Goal: Transaction & Acquisition: Purchase product/service

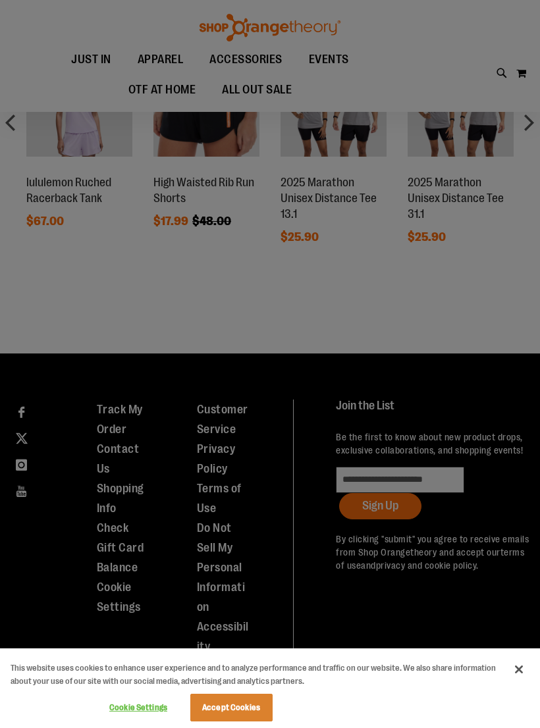
scroll to position [676, 0]
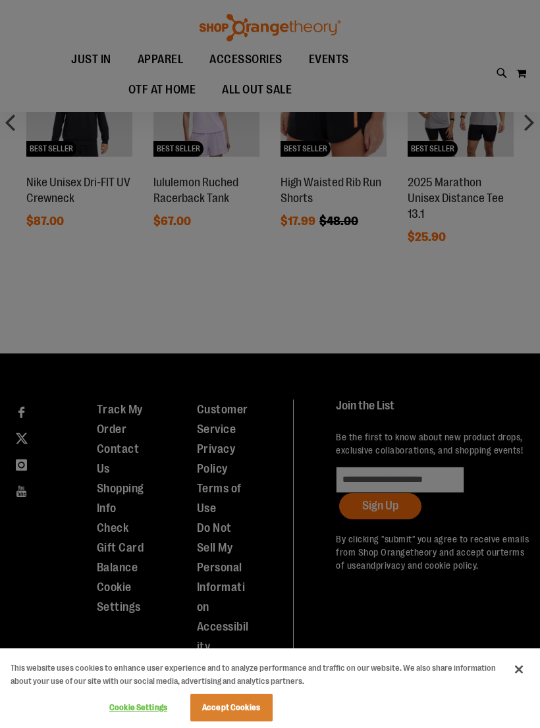
click at [489, 270] on div at bounding box center [270, 364] width 540 height 728
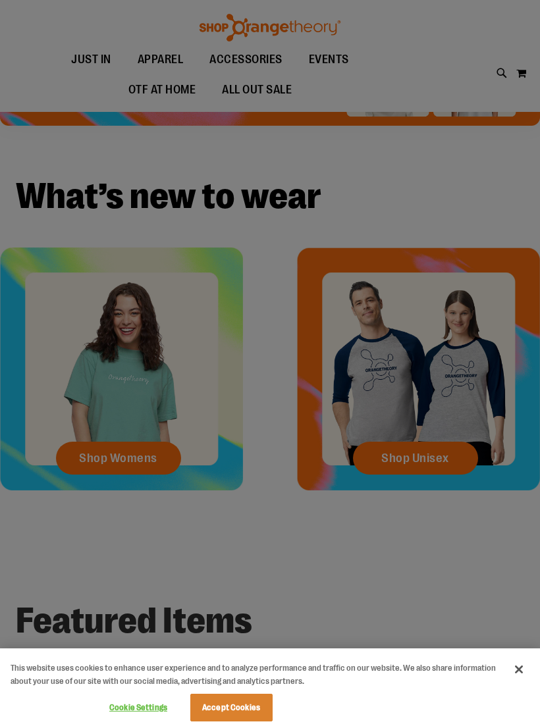
scroll to position [0, 0]
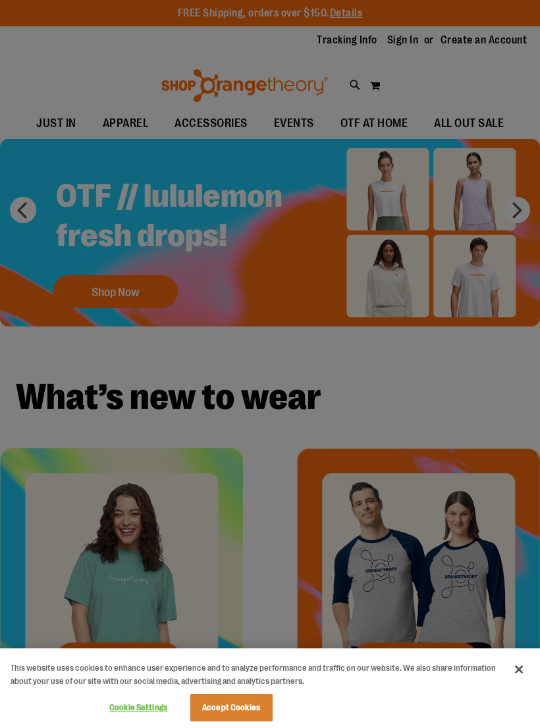
click at [120, 286] on div at bounding box center [270, 364] width 540 height 728
click at [528, 669] on button "Close" at bounding box center [518, 669] width 29 height 29
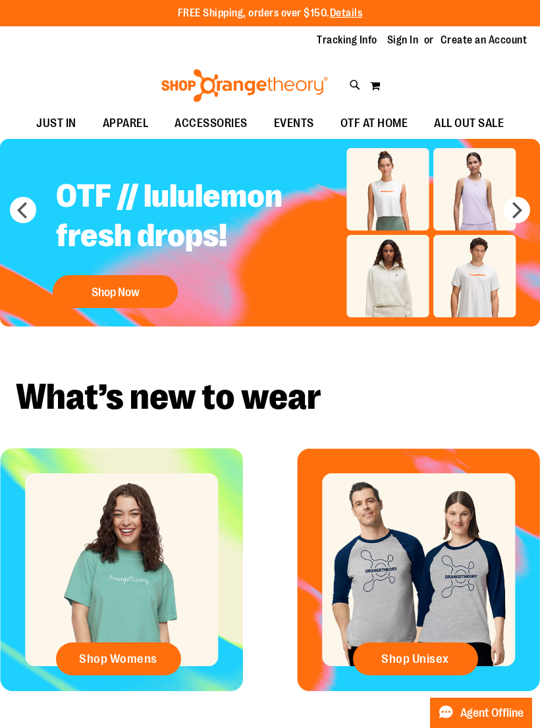
click at [110, 305] on button "Shop Now" at bounding box center [115, 291] width 125 height 33
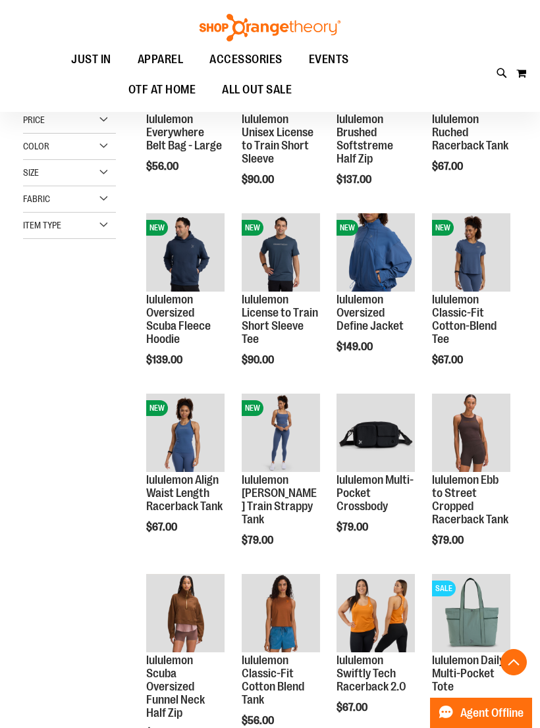
scroll to position [241, 0]
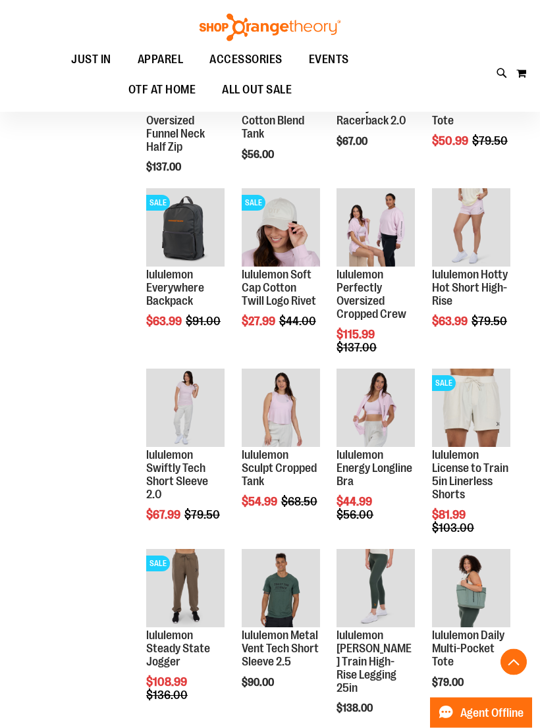
scroll to position [794, 0]
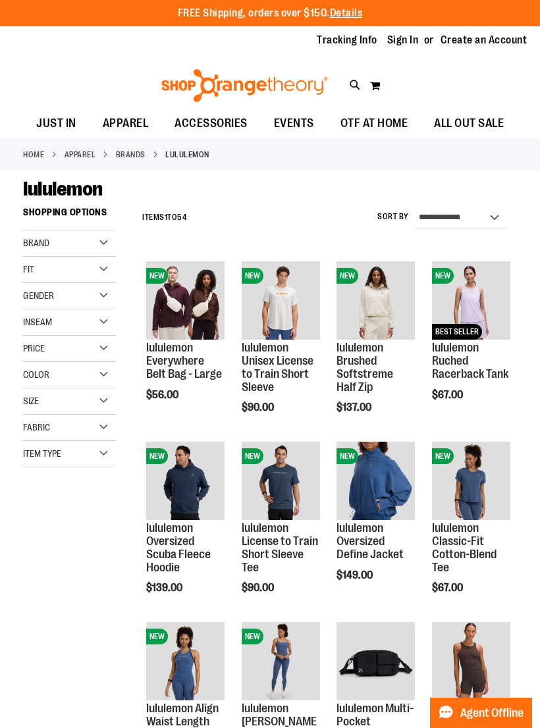
click at [60, 316] on div "Inseam" at bounding box center [69, 322] width 93 height 26
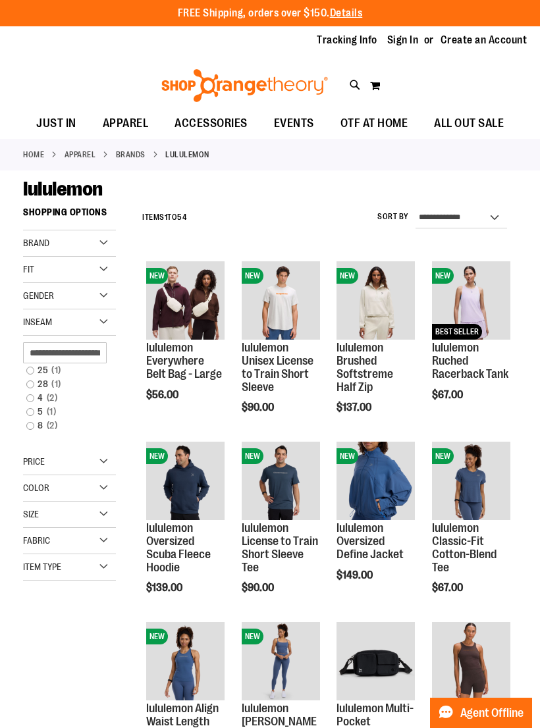
click at [21, 384] on link "28 1 item" at bounding box center [64, 384] width 89 height 14
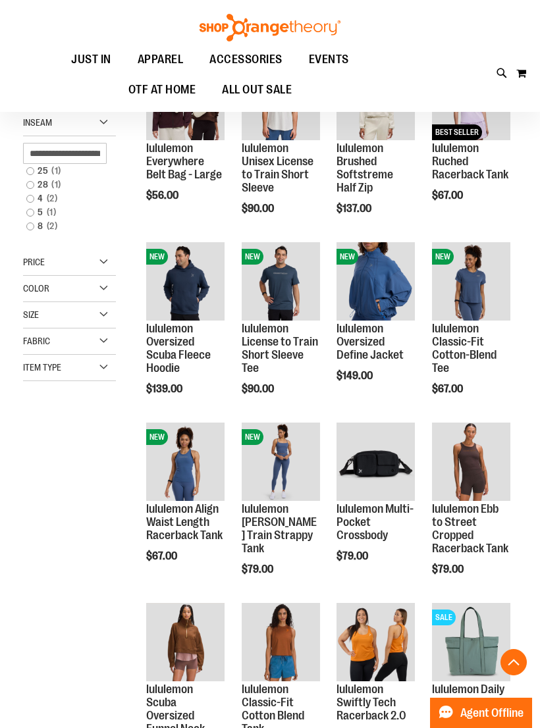
scroll to position [200, 0]
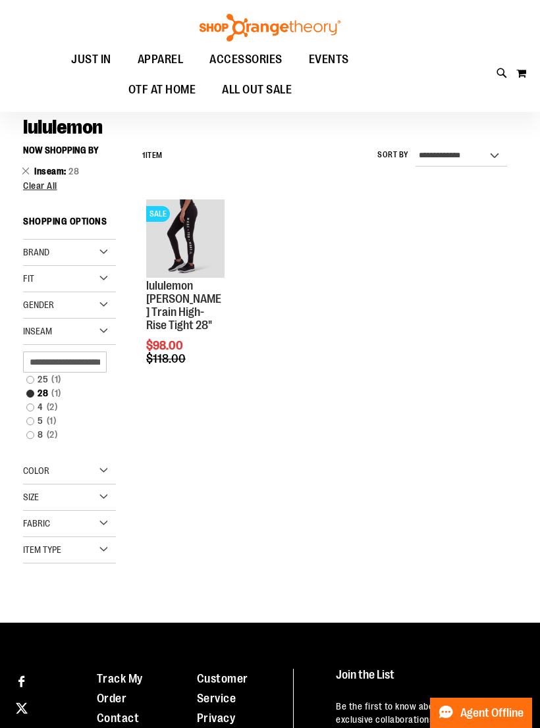
scroll to position [60, 0]
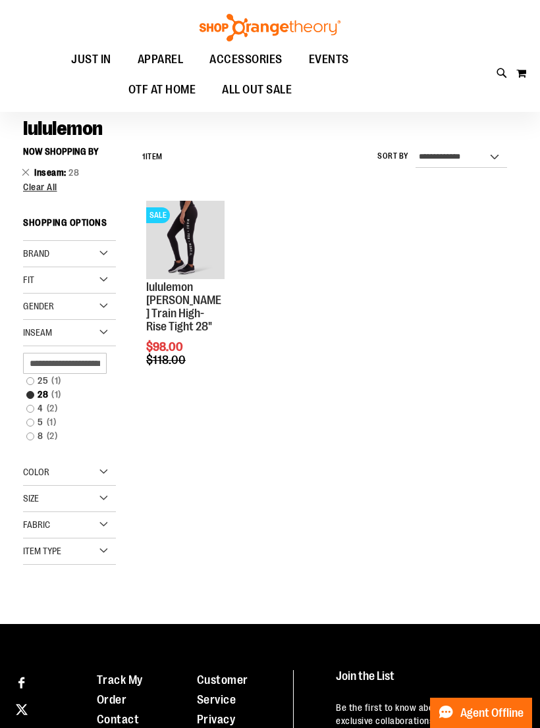
click at [28, 378] on link "25 1 item" at bounding box center [64, 381] width 89 height 14
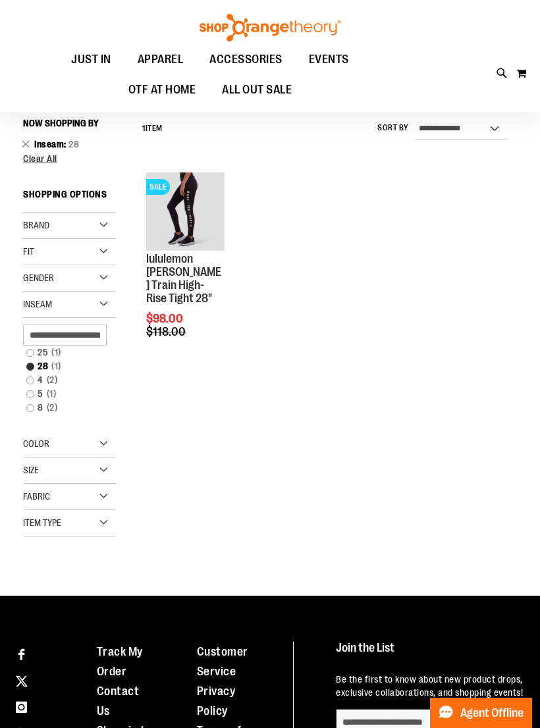
scroll to position [89, 0]
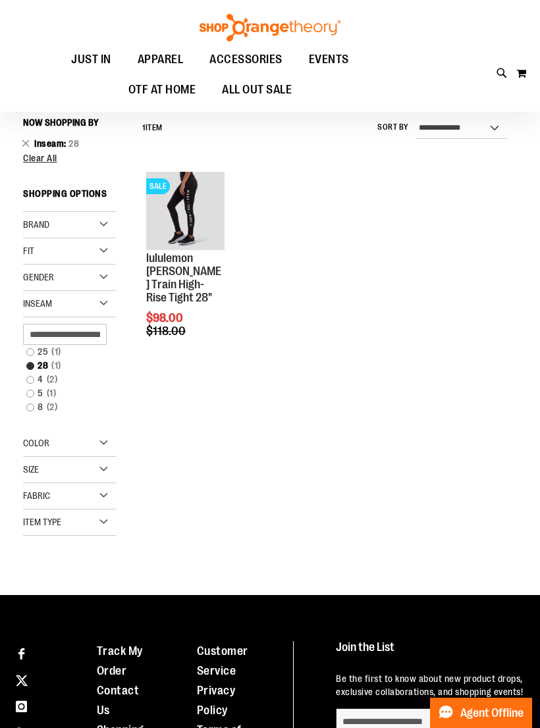
click at [28, 349] on link "25 1 item" at bounding box center [64, 352] width 89 height 14
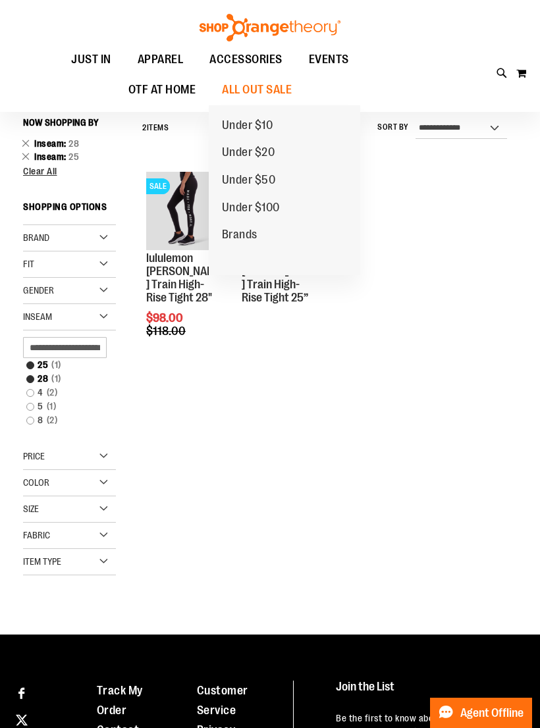
click at [238, 237] on span "Brands" at bounding box center [240, 236] width 36 height 16
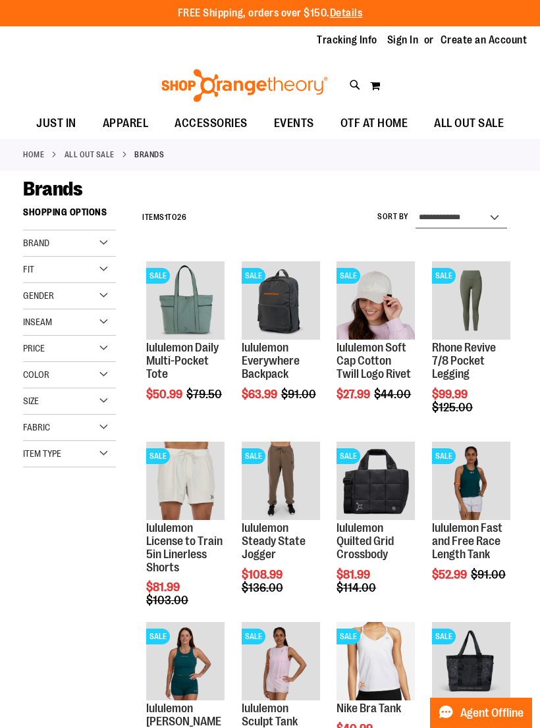
click at [488, 216] on select "**********" at bounding box center [460, 217] width 91 height 21
select select "**********"
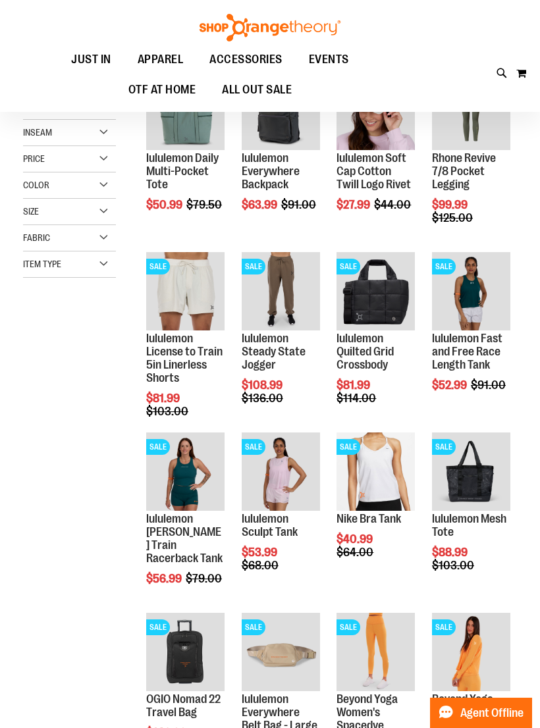
scroll to position [200, 0]
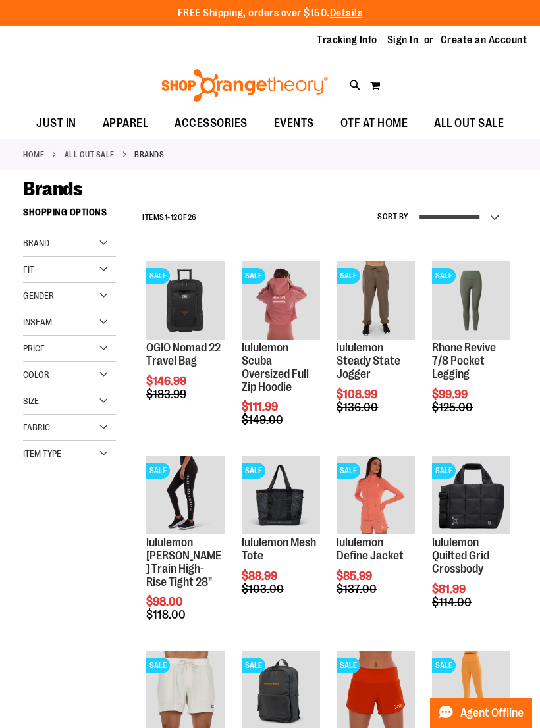
click at [492, 217] on select "**********" at bounding box center [460, 217] width 91 height 21
select select "*********"
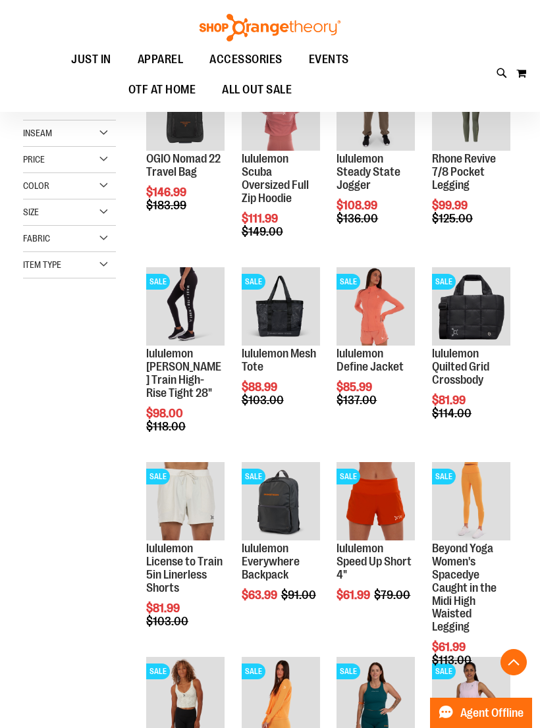
scroll to position [200, 0]
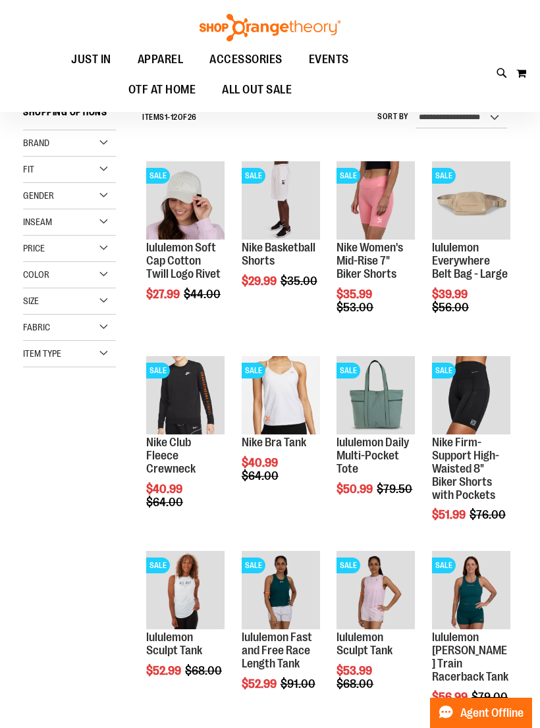
scroll to position [99, 0]
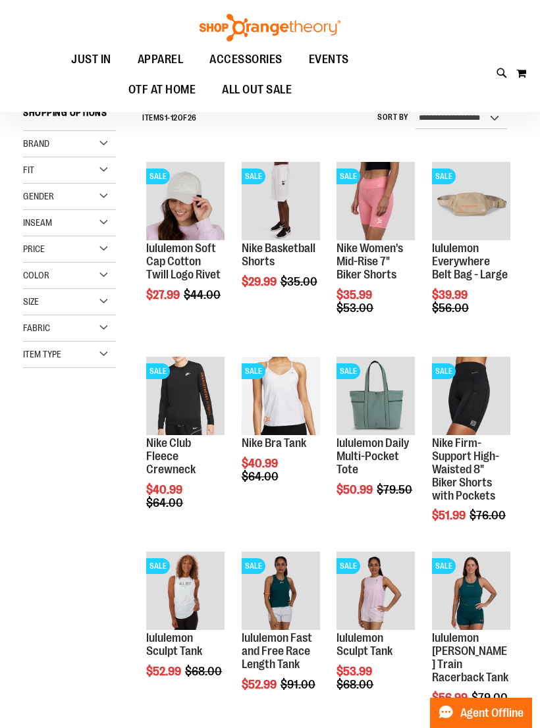
click at [389, 385] on img "product" at bounding box center [375, 396] width 78 height 78
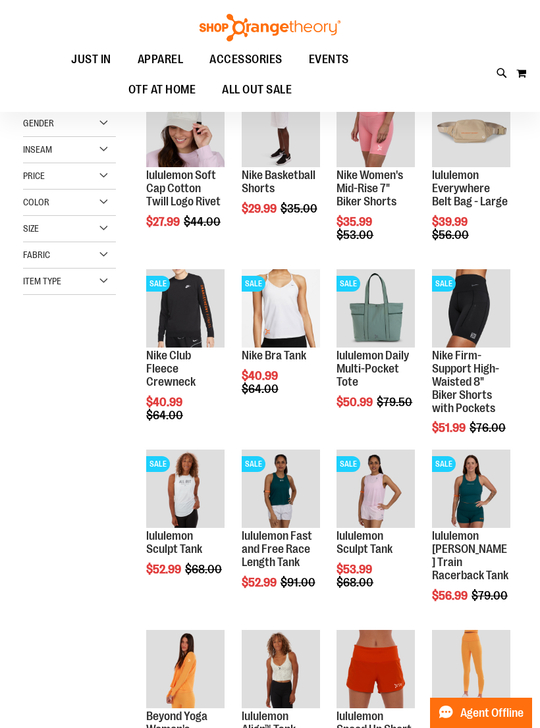
scroll to position [326, 0]
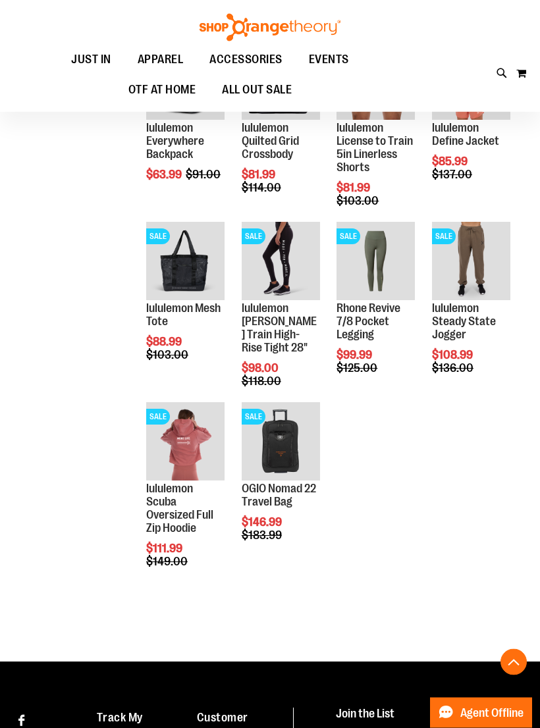
scroll to position [940, 0]
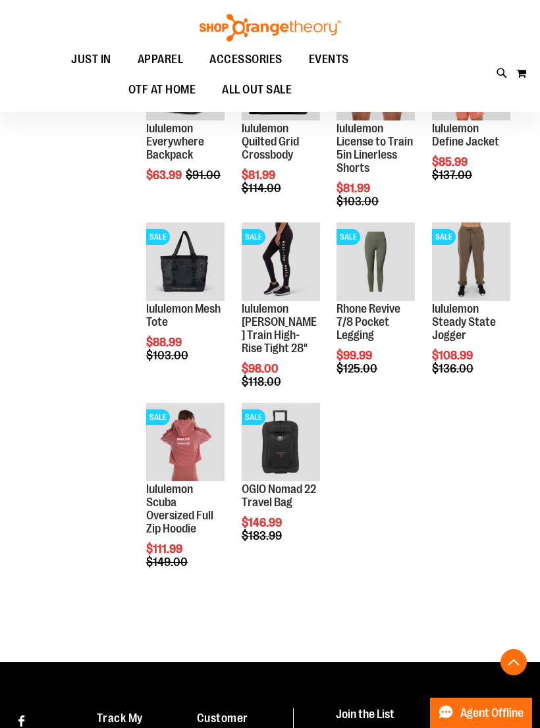
click at [179, 642] on span "Quickview" at bounding box center [177, 659] width 63 height 34
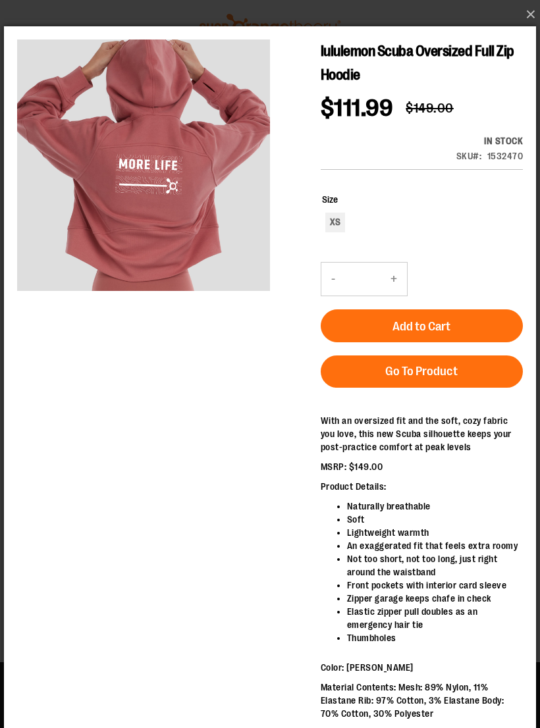
scroll to position [0, 0]
click at [522, 22] on button "×" at bounding box center [274, 14] width 532 height 29
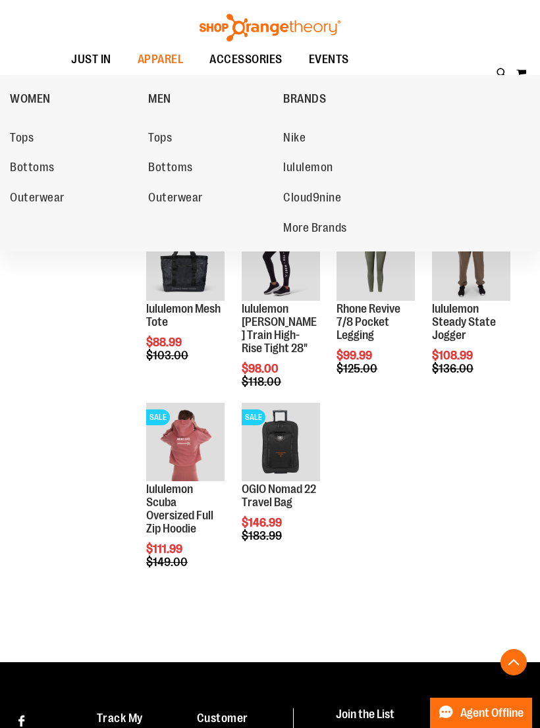
click at [326, 207] on link "Cloud9nine" at bounding box center [355, 198] width 145 height 24
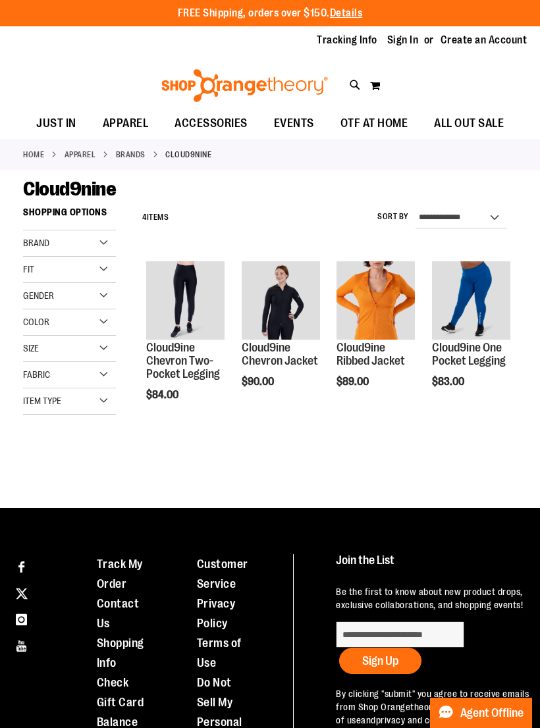
click at [227, 99] on img at bounding box center [244, 85] width 170 height 33
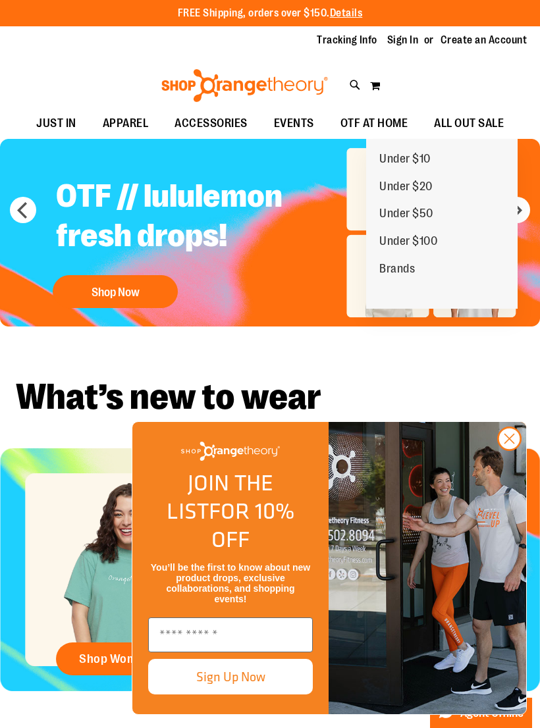
click at [416, 218] on span "Under $50" at bounding box center [406, 215] width 54 height 16
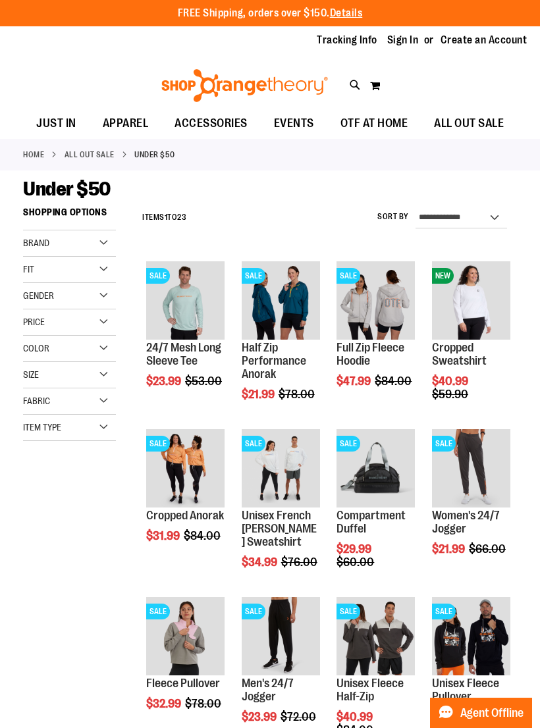
click at [289, 474] on span "Quickview" at bounding box center [272, 491] width 63 height 34
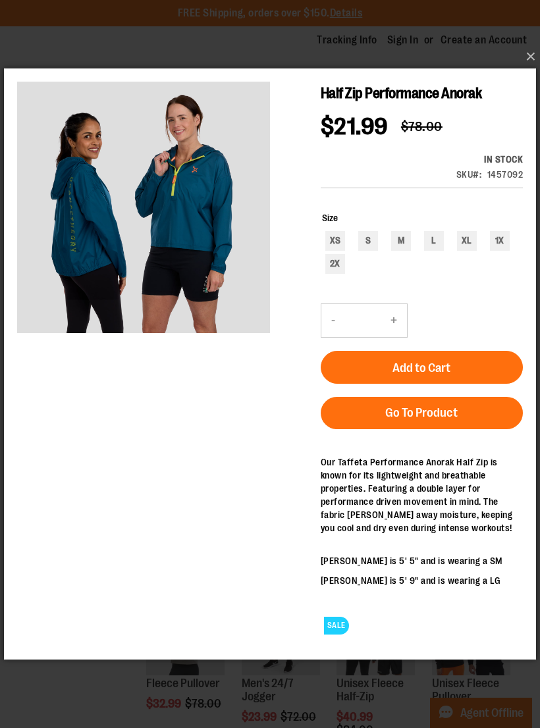
click at [522, 60] on button "×" at bounding box center [274, 56] width 532 height 29
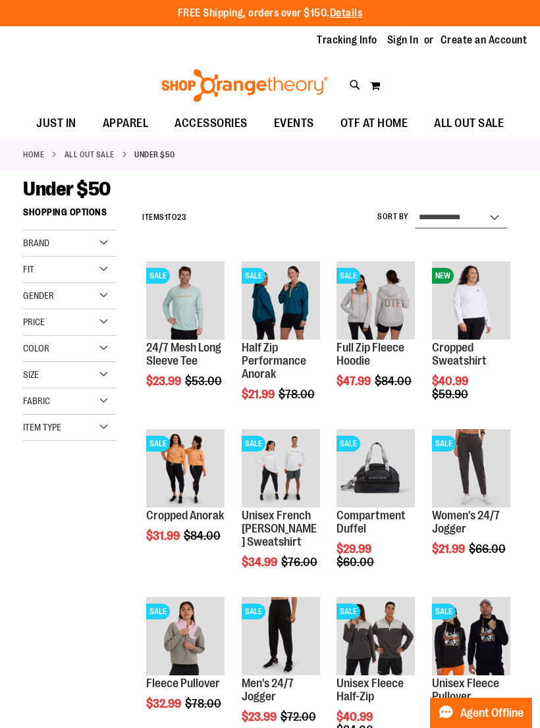
click at [484, 220] on select "**********" at bounding box center [460, 217] width 91 height 21
select select "*********"
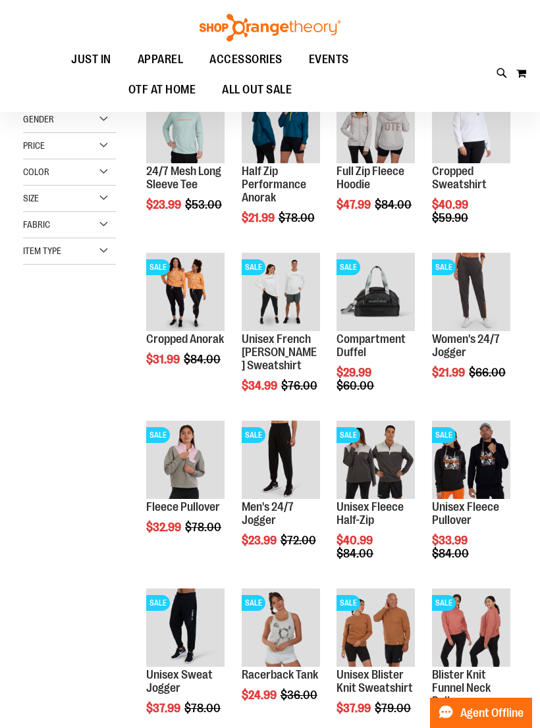
scroll to position [200, 0]
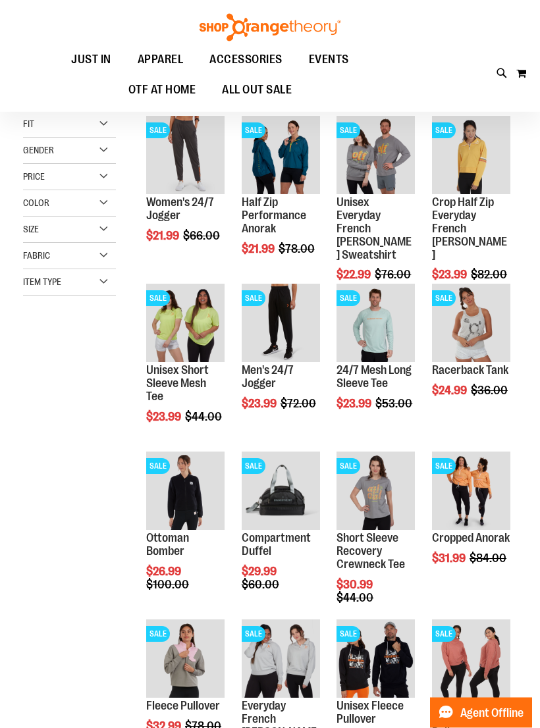
scroll to position [145, 0]
click at [72, 234] on div "Size" at bounding box center [69, 229] width 93 height 26
click at [39, 288] on div "L" at bounding box center [35, 286] width 20 height 20
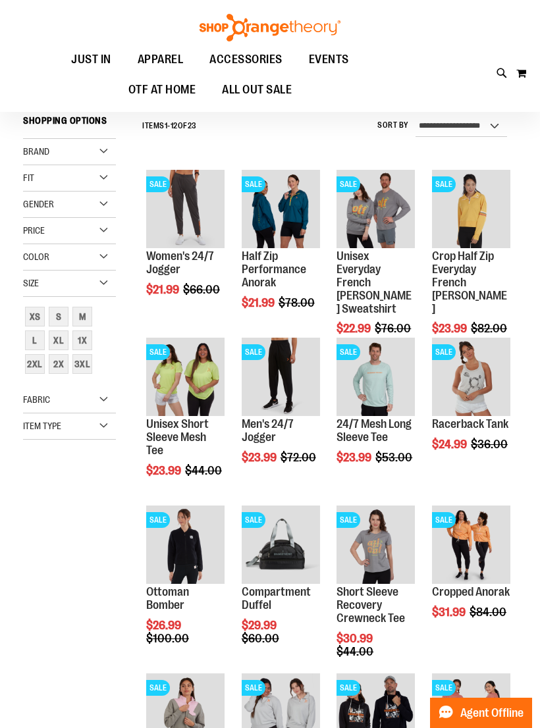
scroll to position [89, 0]
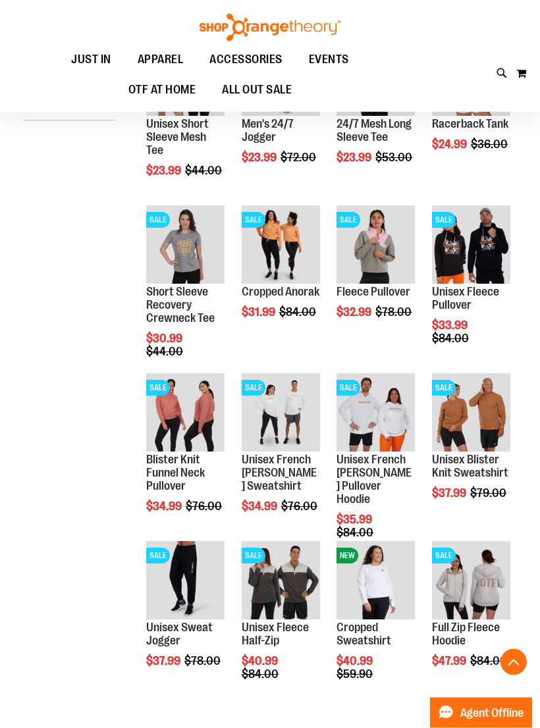
scroll to position [392, 0]
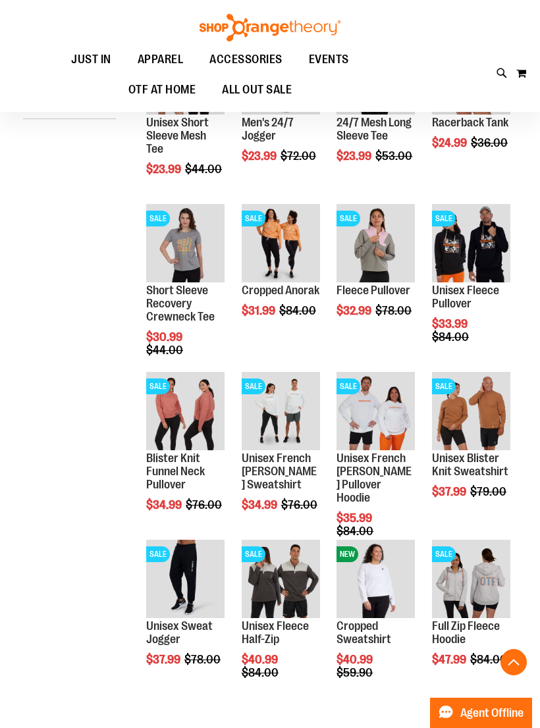
click at [384, 391] on span "Quickview" at bounding box center [367, 408] width 63 height 34
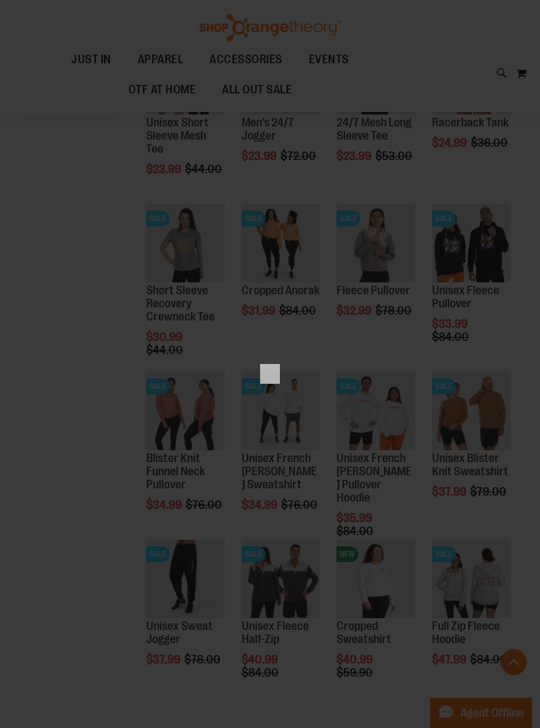
scroll to position [0, 0]
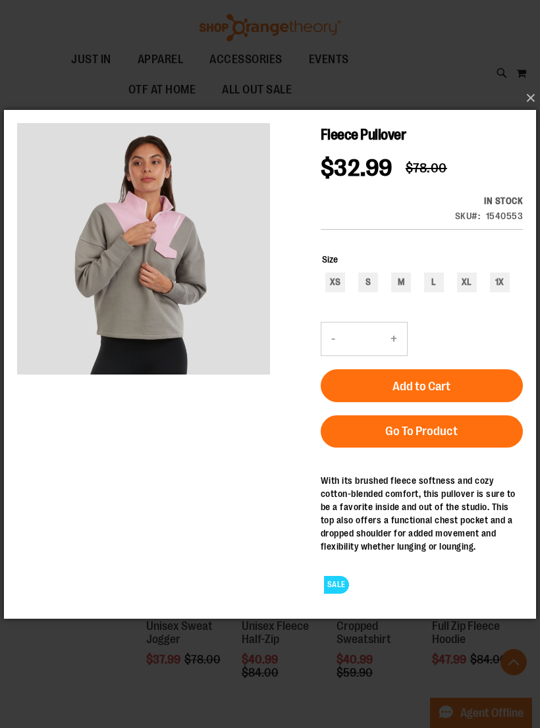
click at [529, 113] on button "×" at bounding box center [274, 98] width 532 height 29
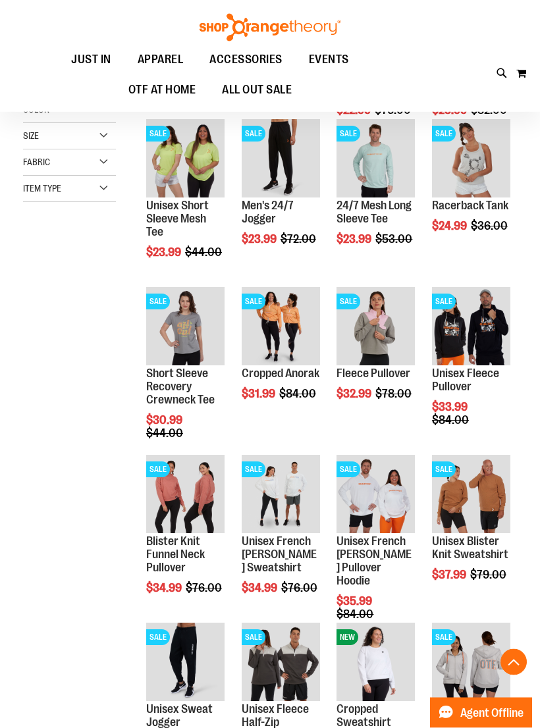
scroll to position [309, 0]
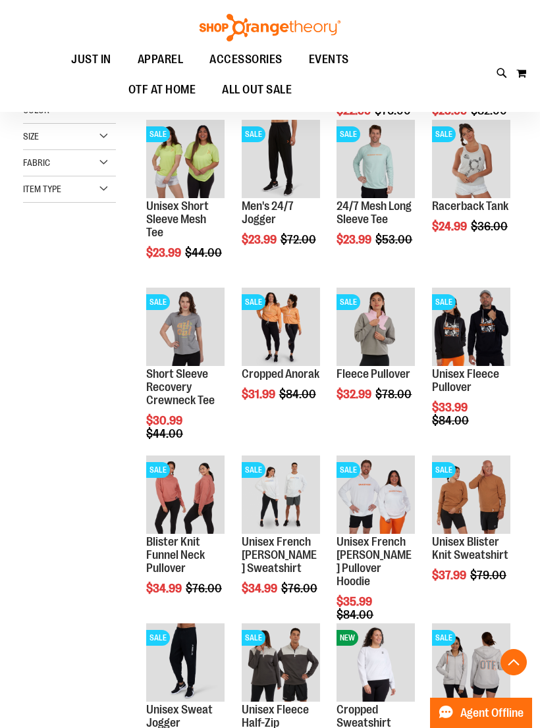
click at [180, 669] on span "Quickview" at bounding box center [177, 686] width 63 height 34
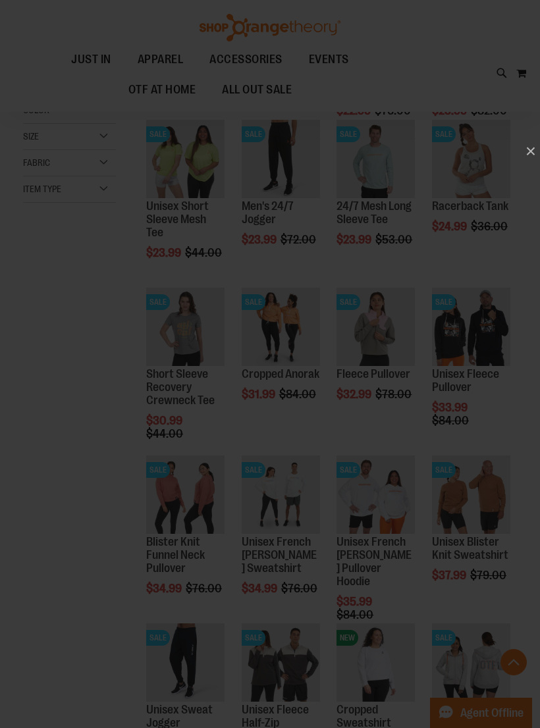
scroll to position [0, 0]
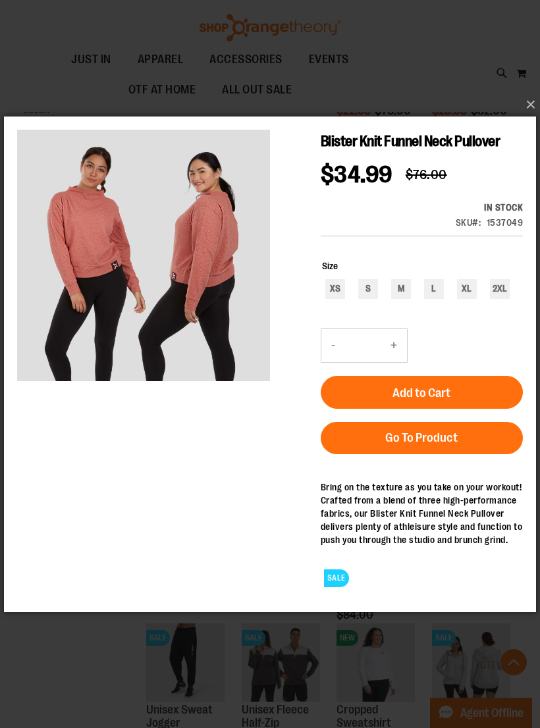
click at [531, 118] on button "×" at bounding box center [274, 104] width 532 height 29
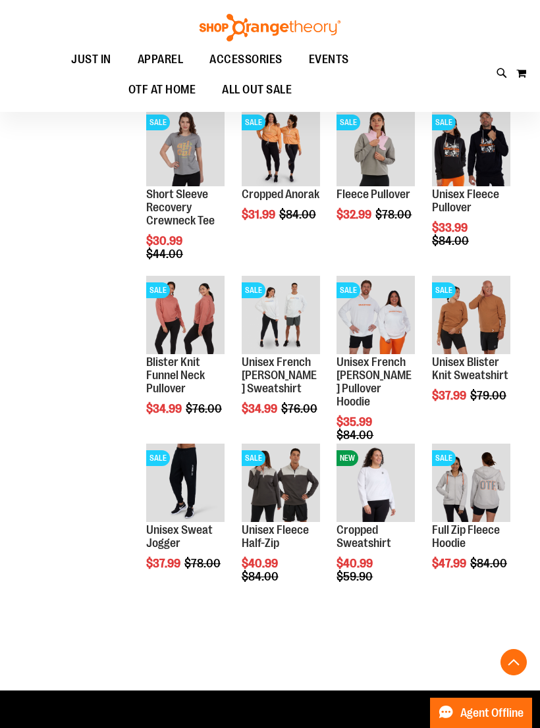
scroll to position [488, 0]
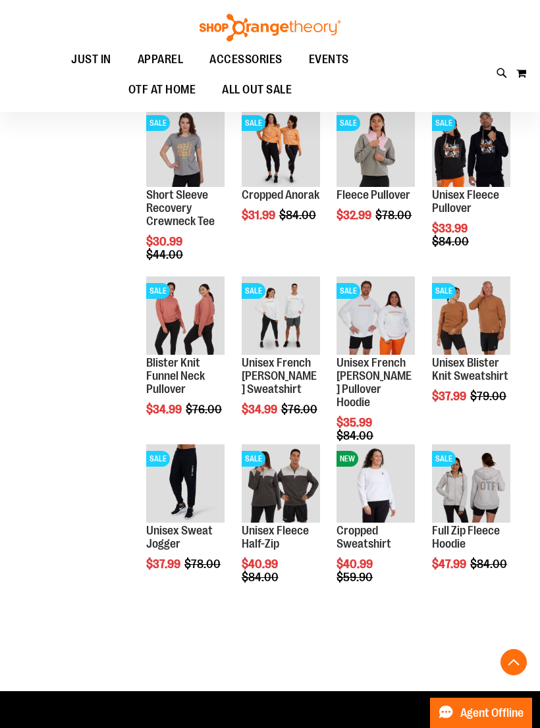
click at [182, 644] on span "Quickview" at bounding box center [177, 661] width 63 height 34
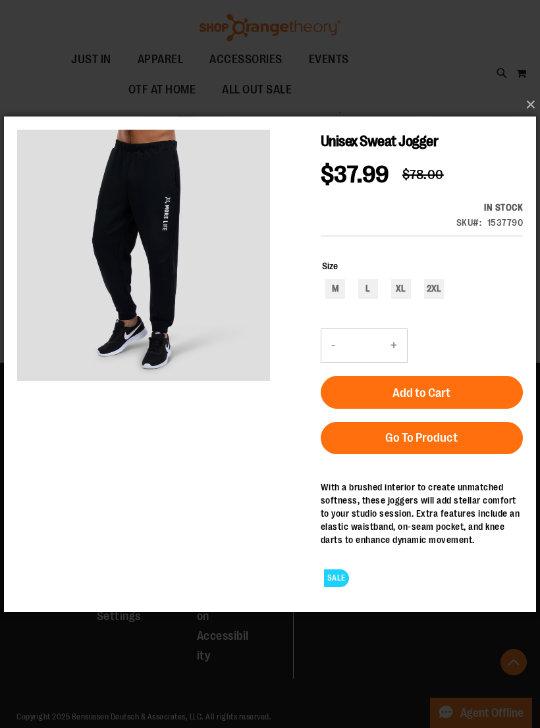
scroll to position [821, 0]
click at [534, 114] on button "×" at bounding box center [274, 104] width 532 height 29
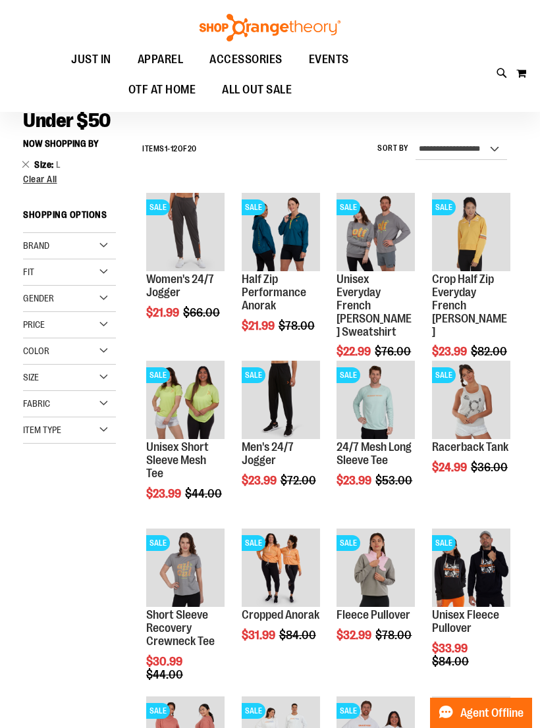
scroll to position [67, 0]
click at [475, 374] on img "product" at bounding box center [471, 400] width 78 height 78
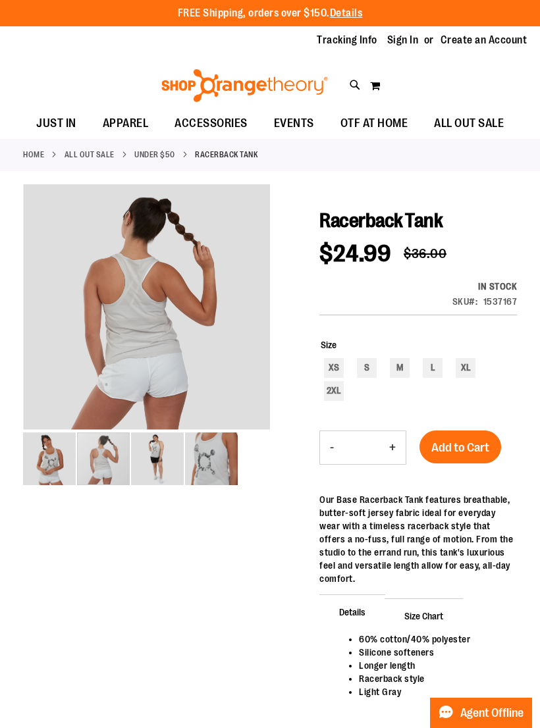
click at [99, 462] on div "carousel" at bounding box center [103, 458] width 53 height 53
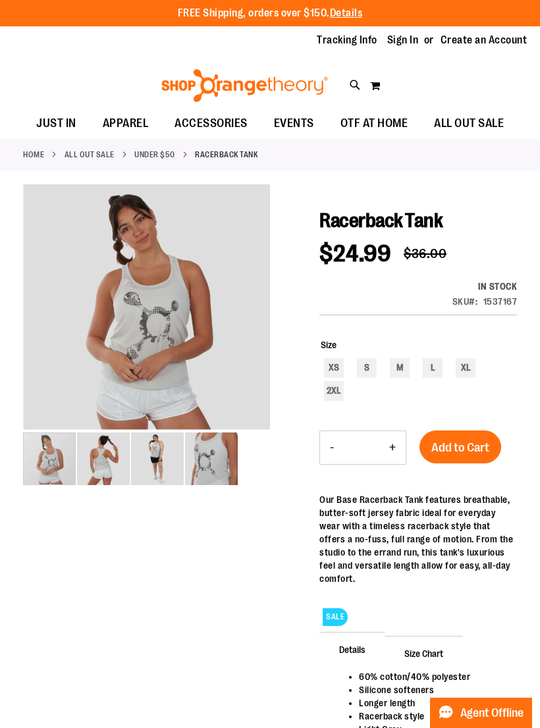
click at [43, 466] on img "image 1 of 4" at bounding box center [49, 458] width 53 height 53
click at [196, 449] on img "image 4 of 4" at bounding box center [211, 458] width 53 height 53
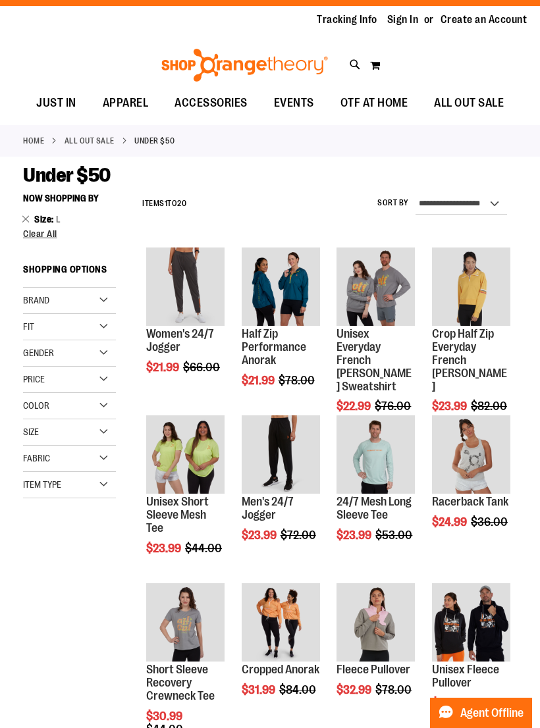
scroll to position [20, 0]
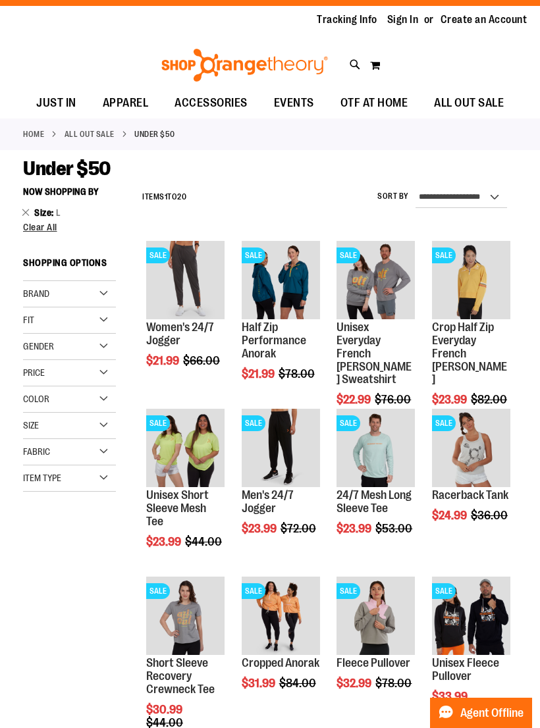
click at [175, 441] on span "Quickview" at bounding box center [177, 458] width 63 height 34
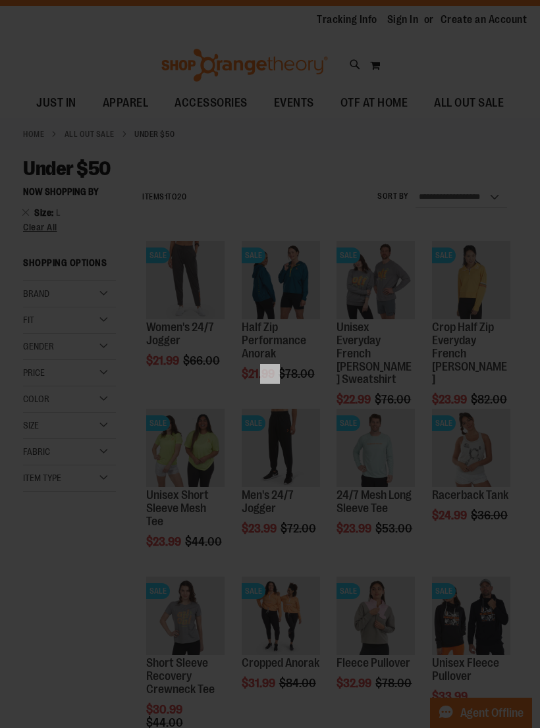
scroll to position [0, 0]
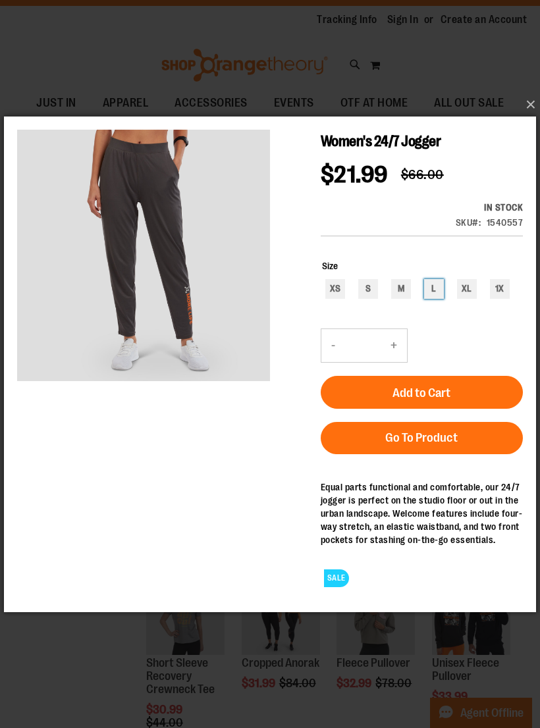
click at [435, 288] on div "L" at bounding box center [434, 288] width 20 height 20
type input "***"
click at [438, 390] on span "Add to Cart" at bounding box center [421, 392] width 58 height 14
click at [530, 116] on button "×" at bounding box center [274, 104] width 532 height 29
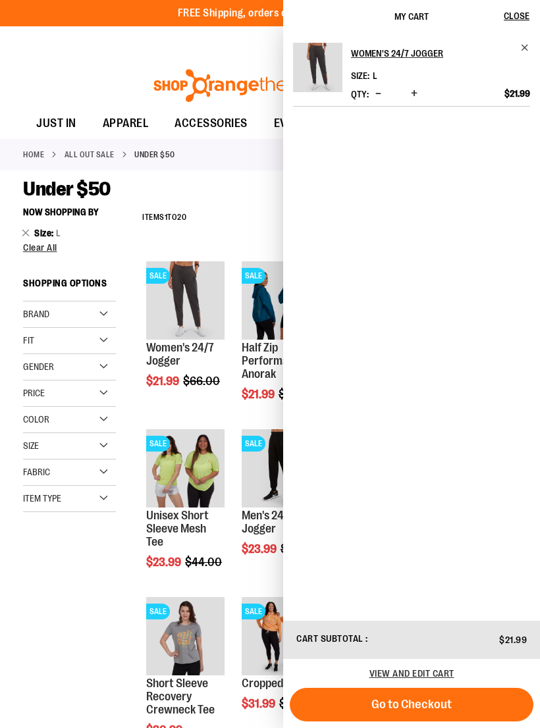
click at [54, 590] on div "**********" at bounding box center [270, 687] width 494 height 972
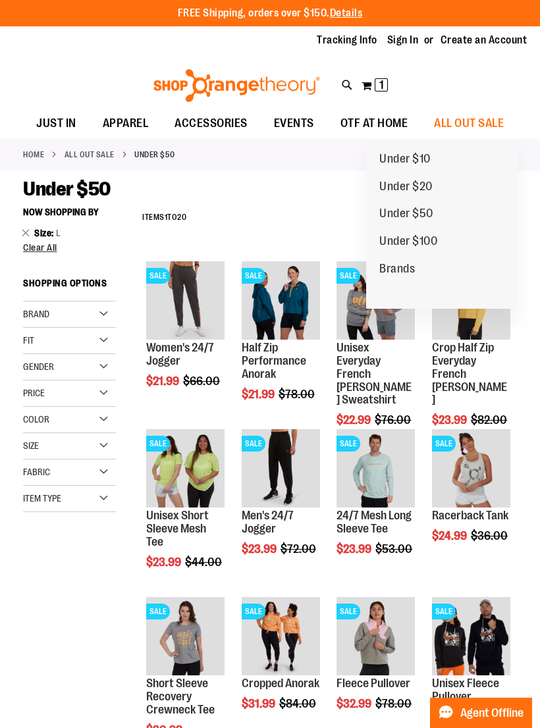
click at [434, 243] on span "Under $100" at bounding box center [408, 242] width 58 height 16
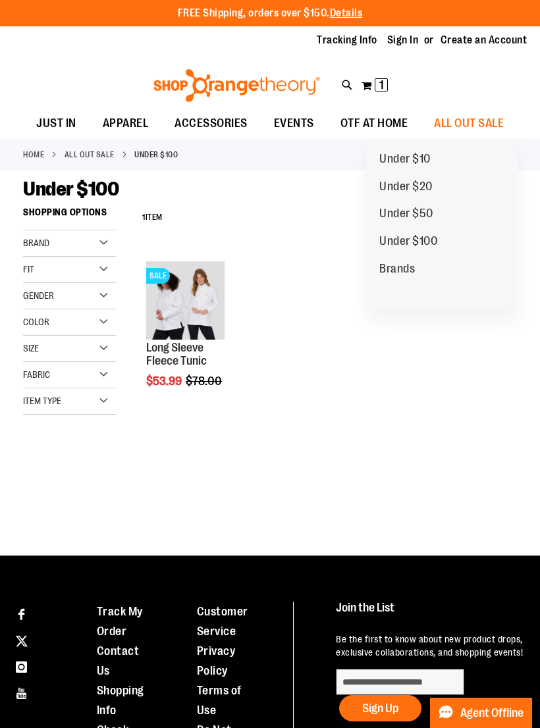
click at [428, 216] on span "Under $50" at bounding box center [406, 215] width 54 height 16
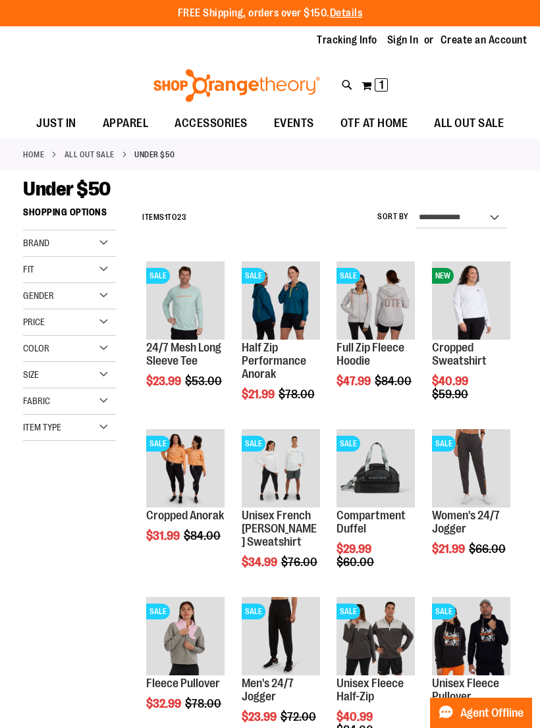
click at [295, 642] on span "Quickview" at bounding box center [272, 659] width 63 height 34
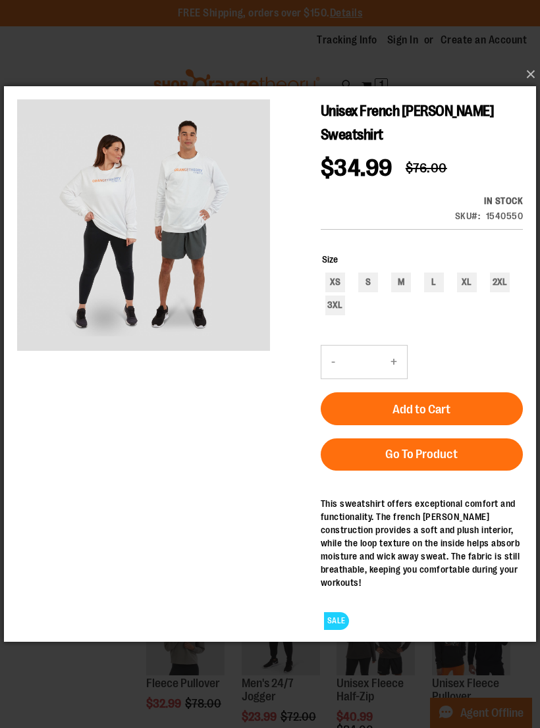
click at [531, 78] on button "×" at bounding box center [274, 74] width 532 height 29
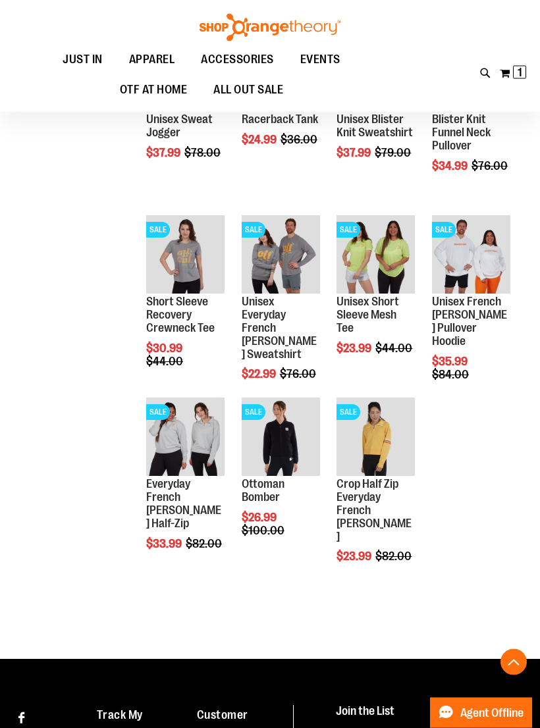
scroll to position [775, 0]
click at [295, 611] on span "Quickview" at bounding box center [272, 628] width 63 height 34
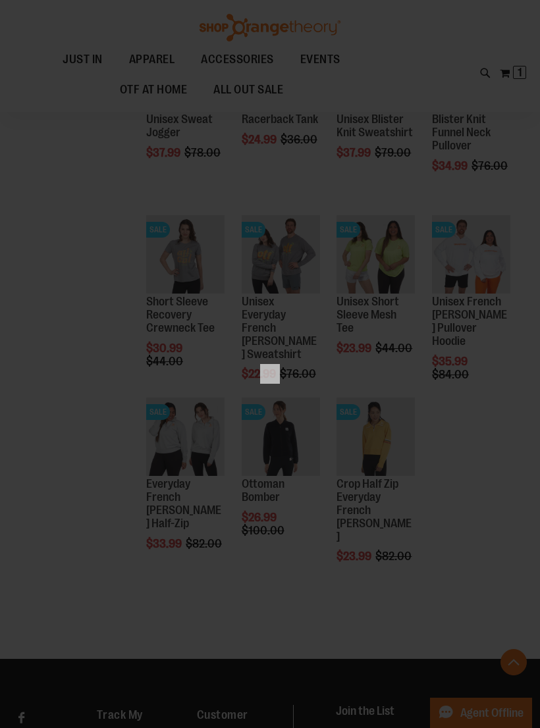
scroll to position [0, 0]
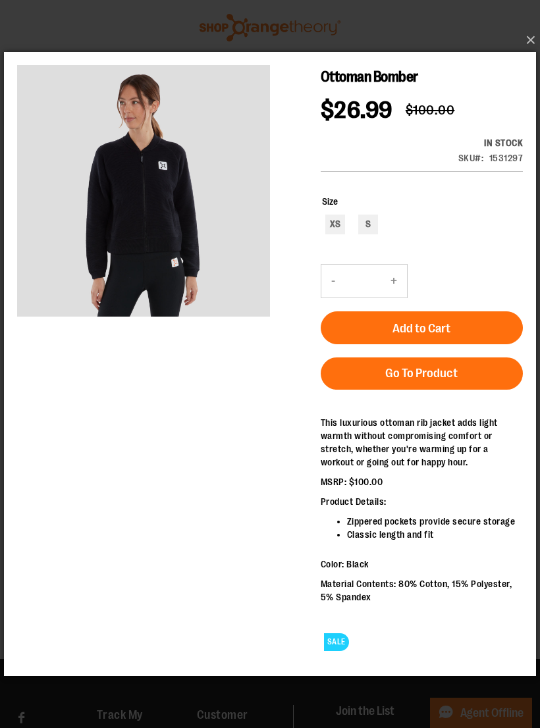
click at [531, 55] on button "×" at bounding box center [274, 40] width 532 height 29
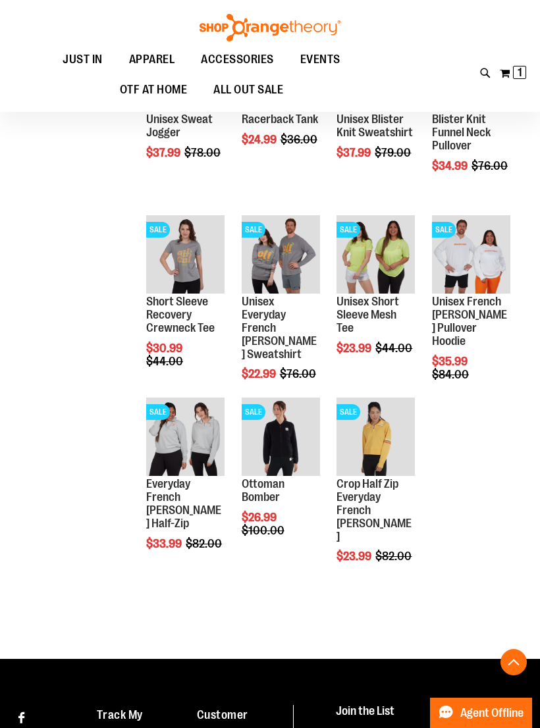
click at [293, 454] on span "Quickview" at bounding box center [272, 471] width 63 height 34
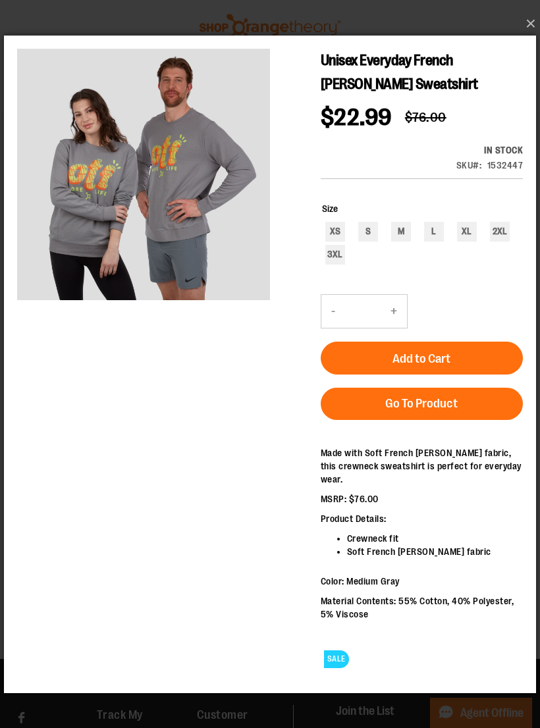
scroll to position [838, 0]
click at [470, 403] on link "Go To Product" at bounding box center [421, 403] width 202 height 32
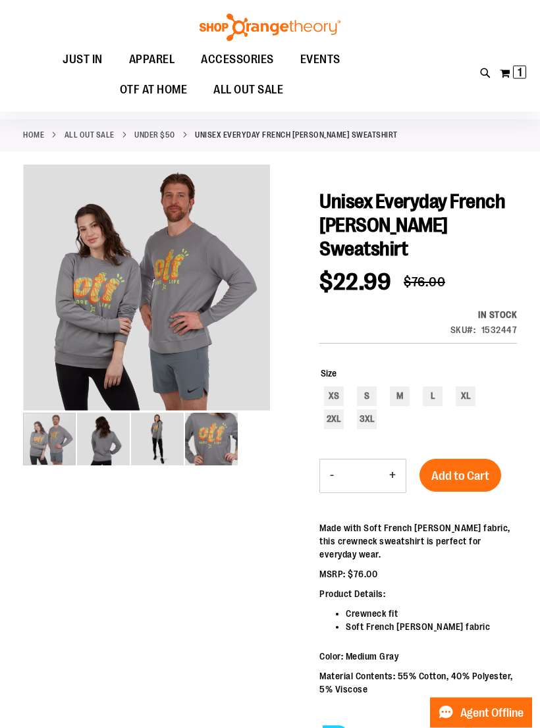
scroll to position [18, 0]
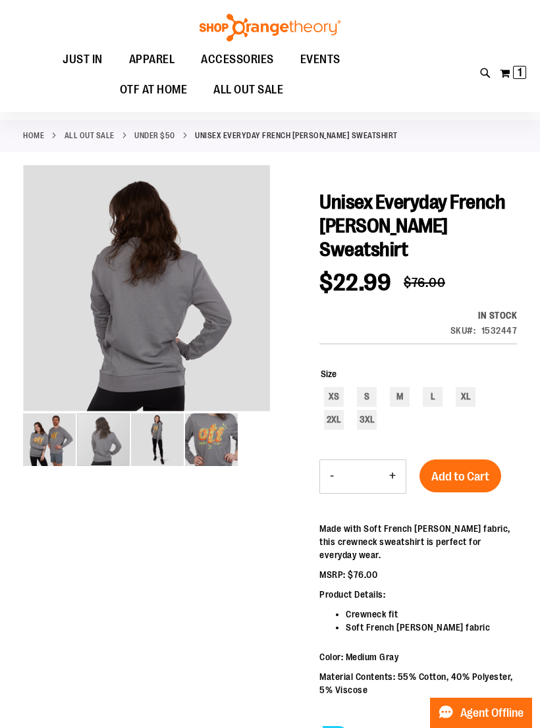
click at [107, 444] on img "image 2 of 4" at bounding box center [103, 439] width 53 height 53
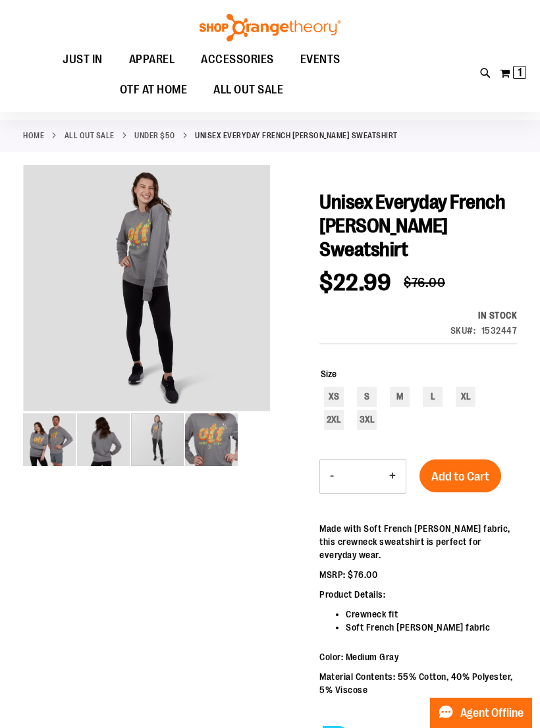
click at [149, 449] on div "carousel" at bounding box center [157, 439] width 53 height 53
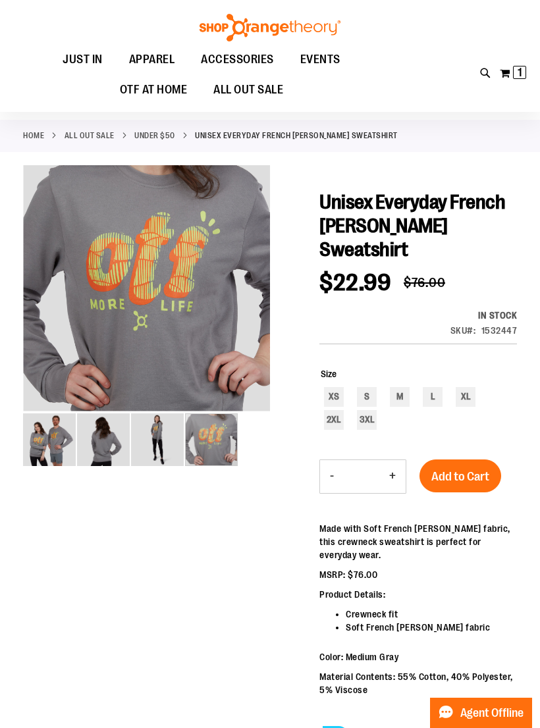
click at [188, 452] on div "carousel" at bounding box center [211, 439] width 53 height 53
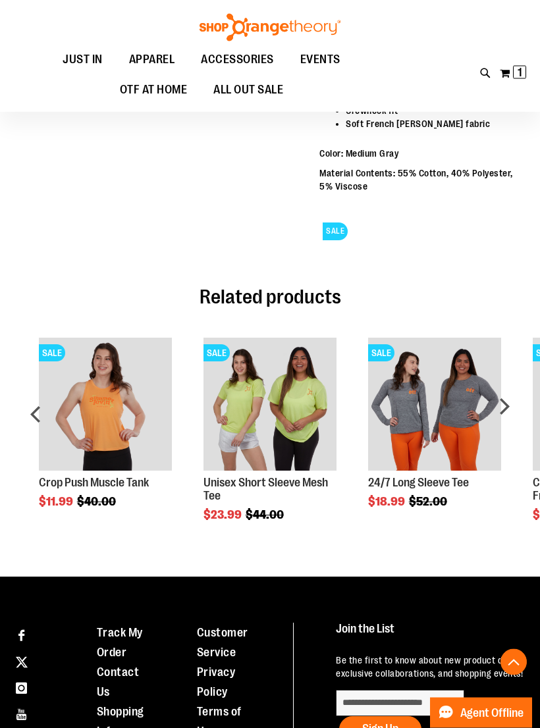
scroll to position [522, 0]
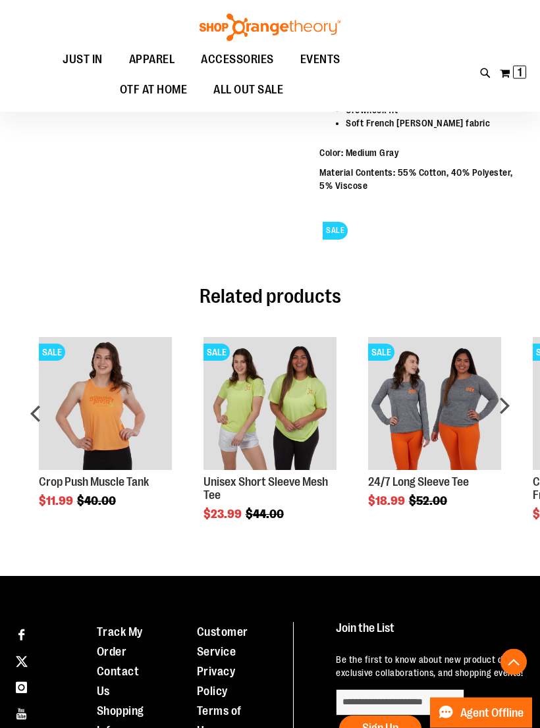
click at [452, 454] on img "Product Page Link" at bounding box center [435, 405] width 134 height 134
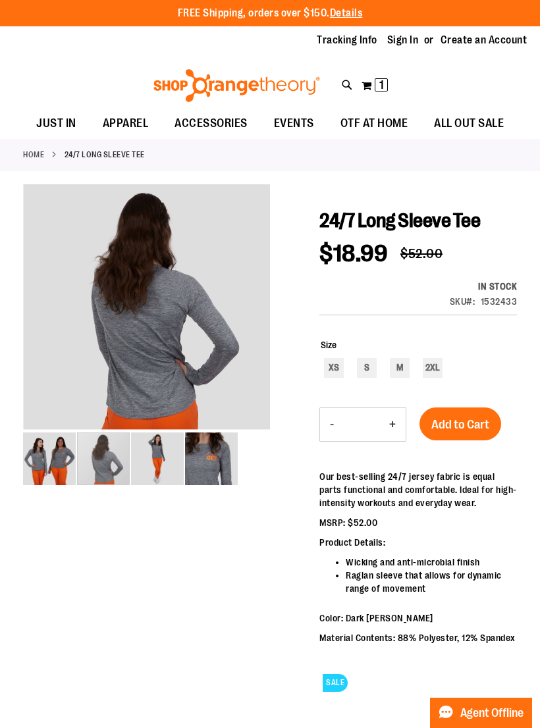
click at [108, 455] on img "image 2 of 4" at bounding box center [103, 458] width 53 height 53
click at [211, 466] on img "image 4 of 4" at bounding box center [211, 458] width 53 height 53
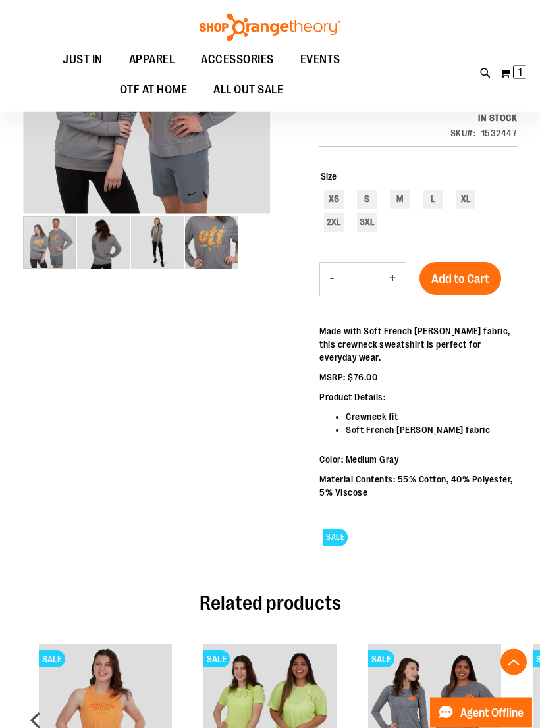
scroll to position [86, 0]
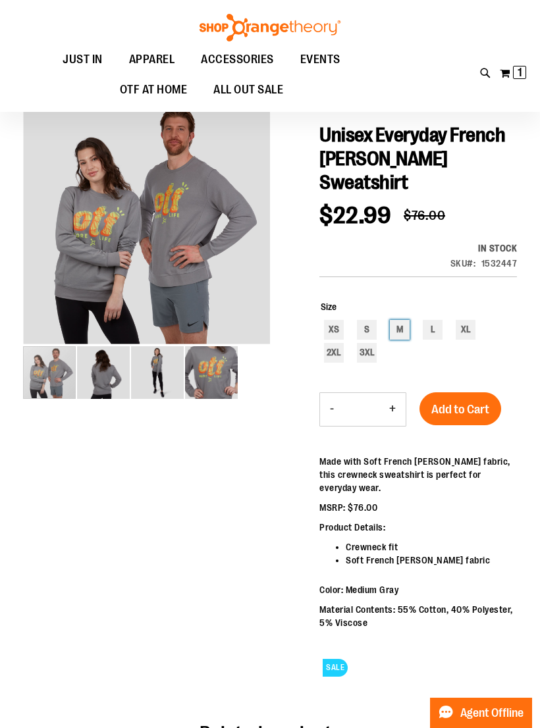
click at [395, 339] on div "M" at bounding box center [400, 330] width 20 height 20
type input "***"
click at [472, 413] on span "Add to Cart" at bounding box center [460, 409] width 58 height 14
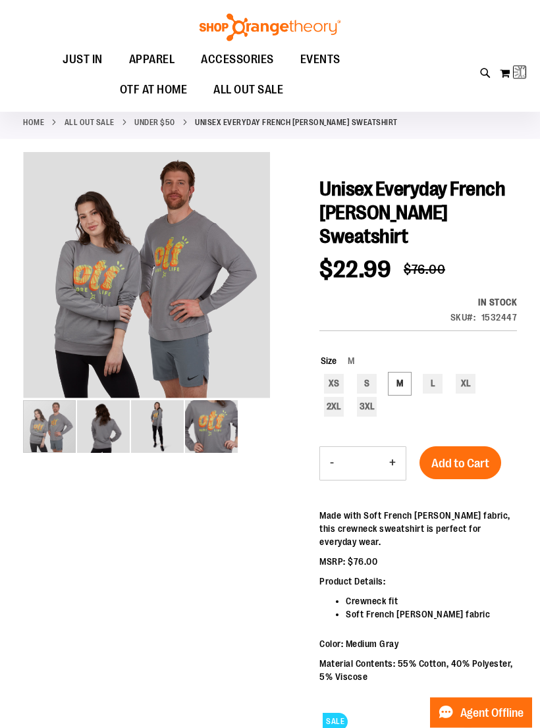
scroll to position [0, 0]
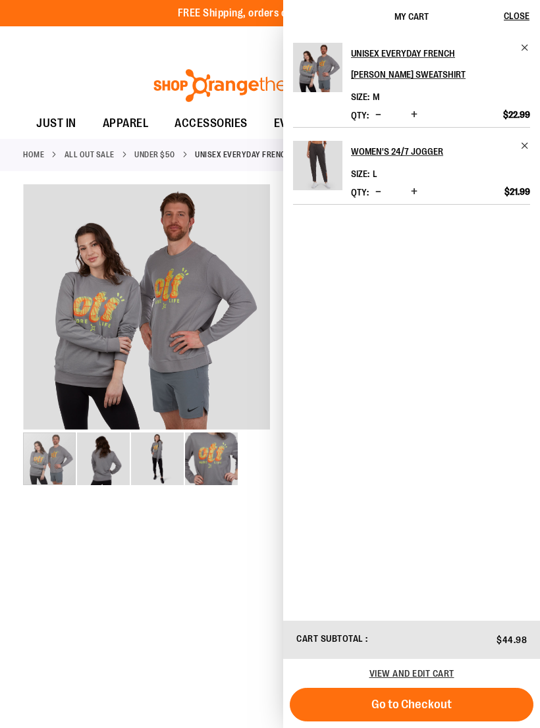
click at [104, 154] on link "ALL OUT SALE" at bounding box center [89, 155] width 50 height 12
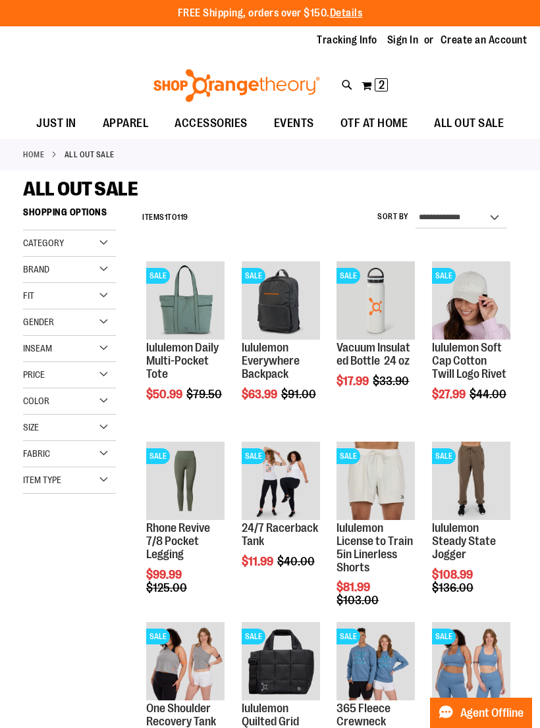
click at [53, 329] on div "Gender" at bounding box center [69, 322] width 93 height 26
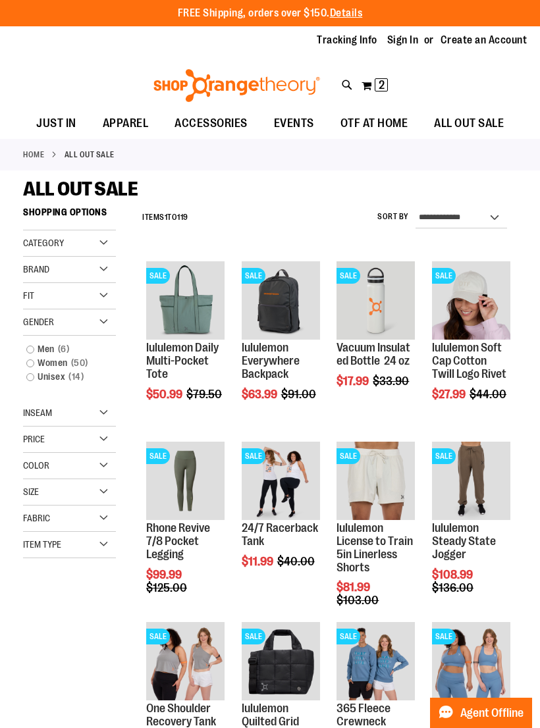
click at [58, 368] on link "Women 50 items" at bounding box center [64, 363] width 89 height 14
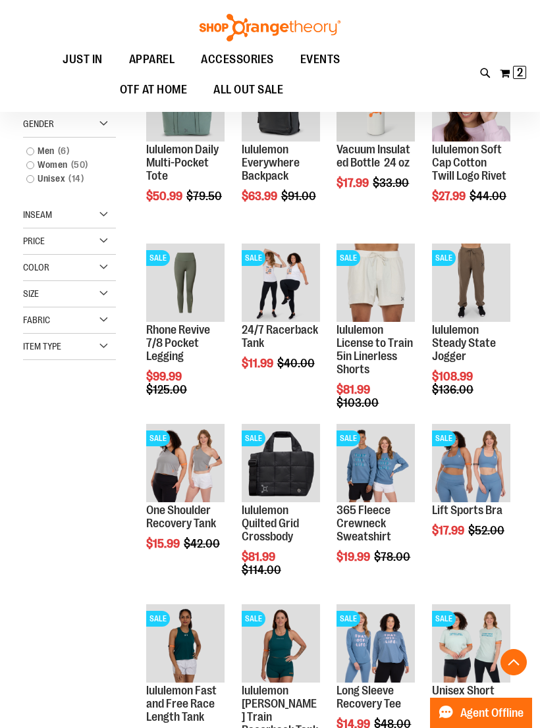
scroll to position [200, 0]
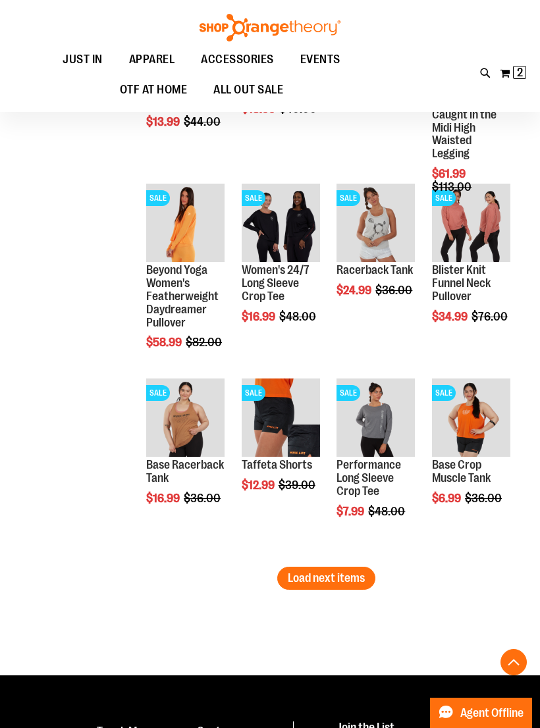
scroll to position [1485, 0]
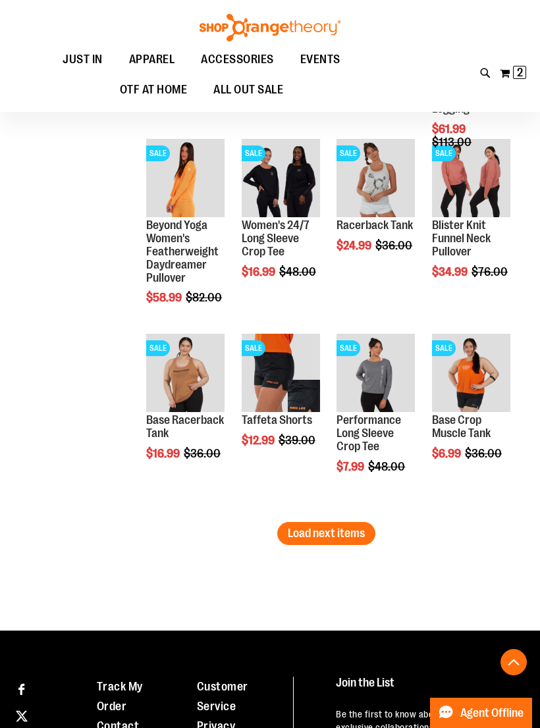
click at [366, 526] on button "Load next items" at bounding box center [326, 533] width 98 height 23
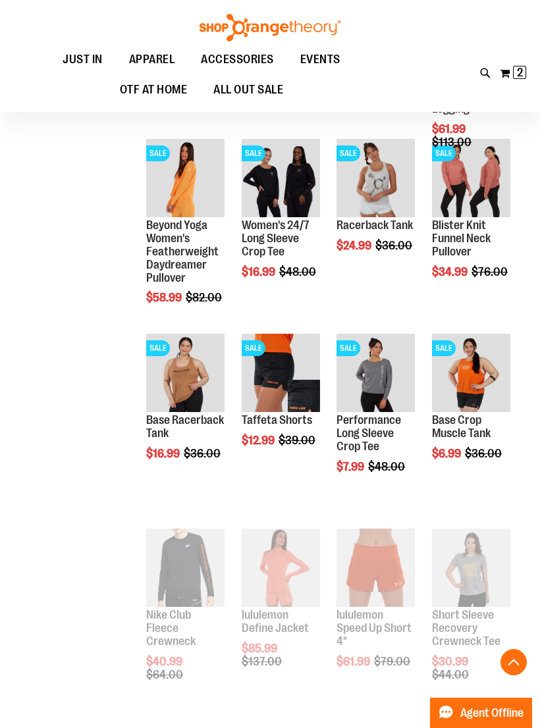
click at [380, 547] on span "Quickview" at bounding box center [367, 564] width 63 height 34
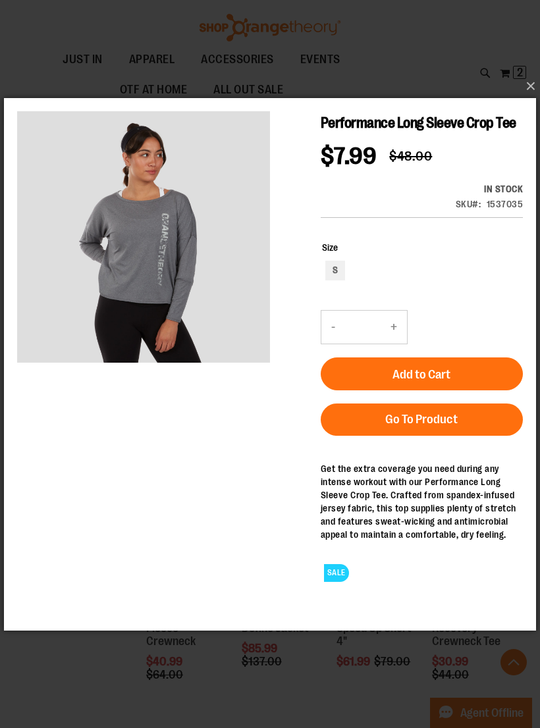
click at [530, 96] on button "×" at bounding box center [274, 86] width 532 height 29
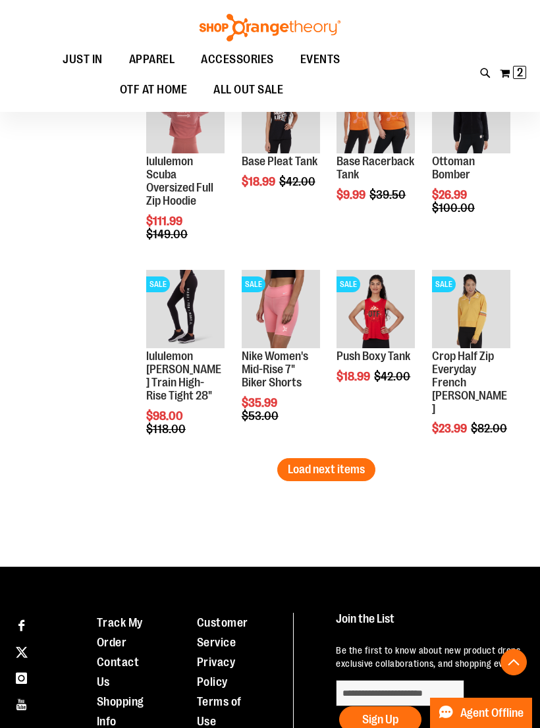
scroll to position [2133, 0]
